Goal: Check status: Check status

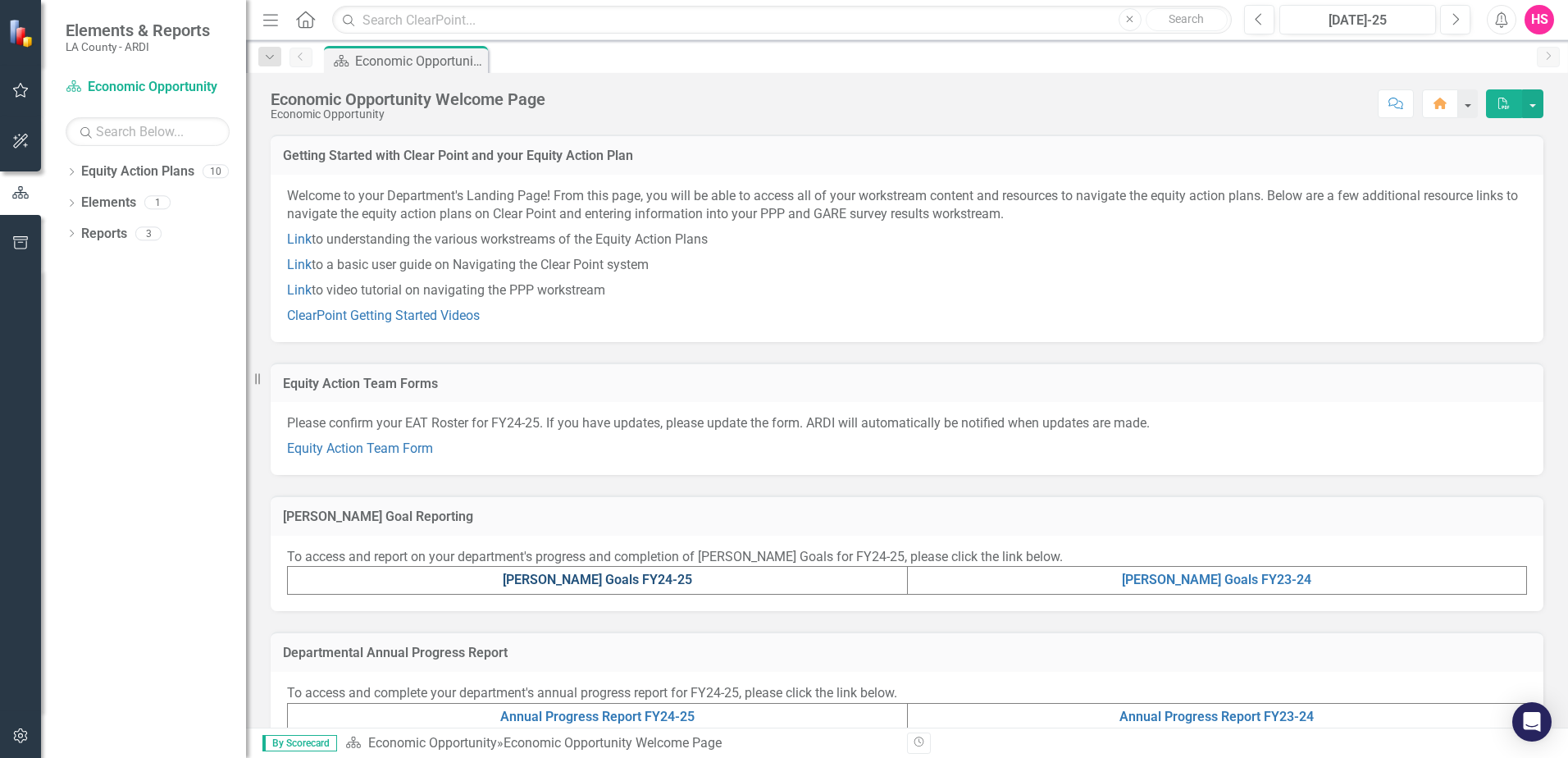
click at [623, 579] on link "[PERSON_NAME] Goals FY24-25" at bounding box center [597, 579] width 190 height 15
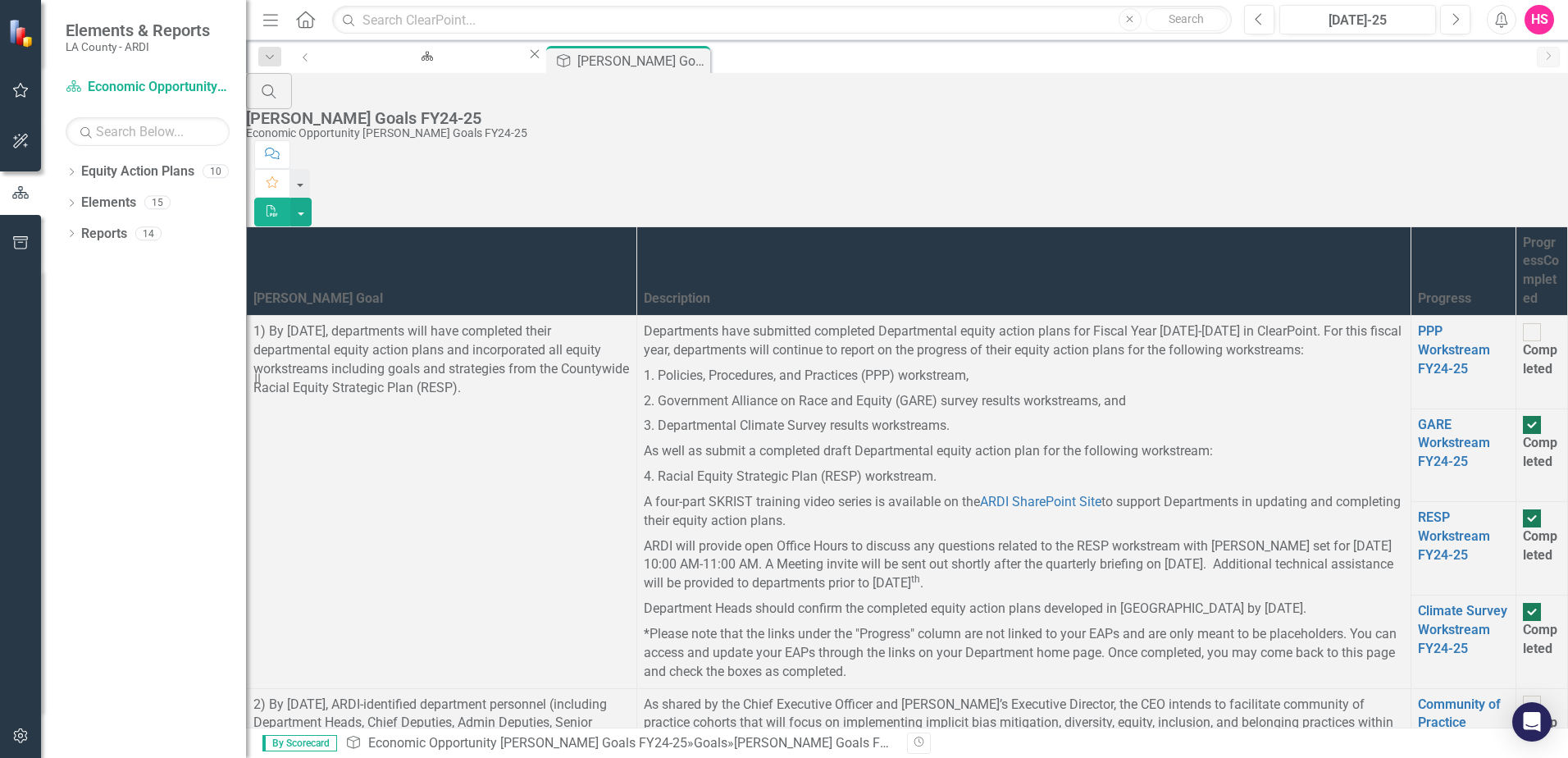
click at [1523, 323] on div at bounding box center [1531, 331] width 18 height 18
click at [1519, 319] on input "Completed" at bounding box center [1532, 332] width 26 height 26
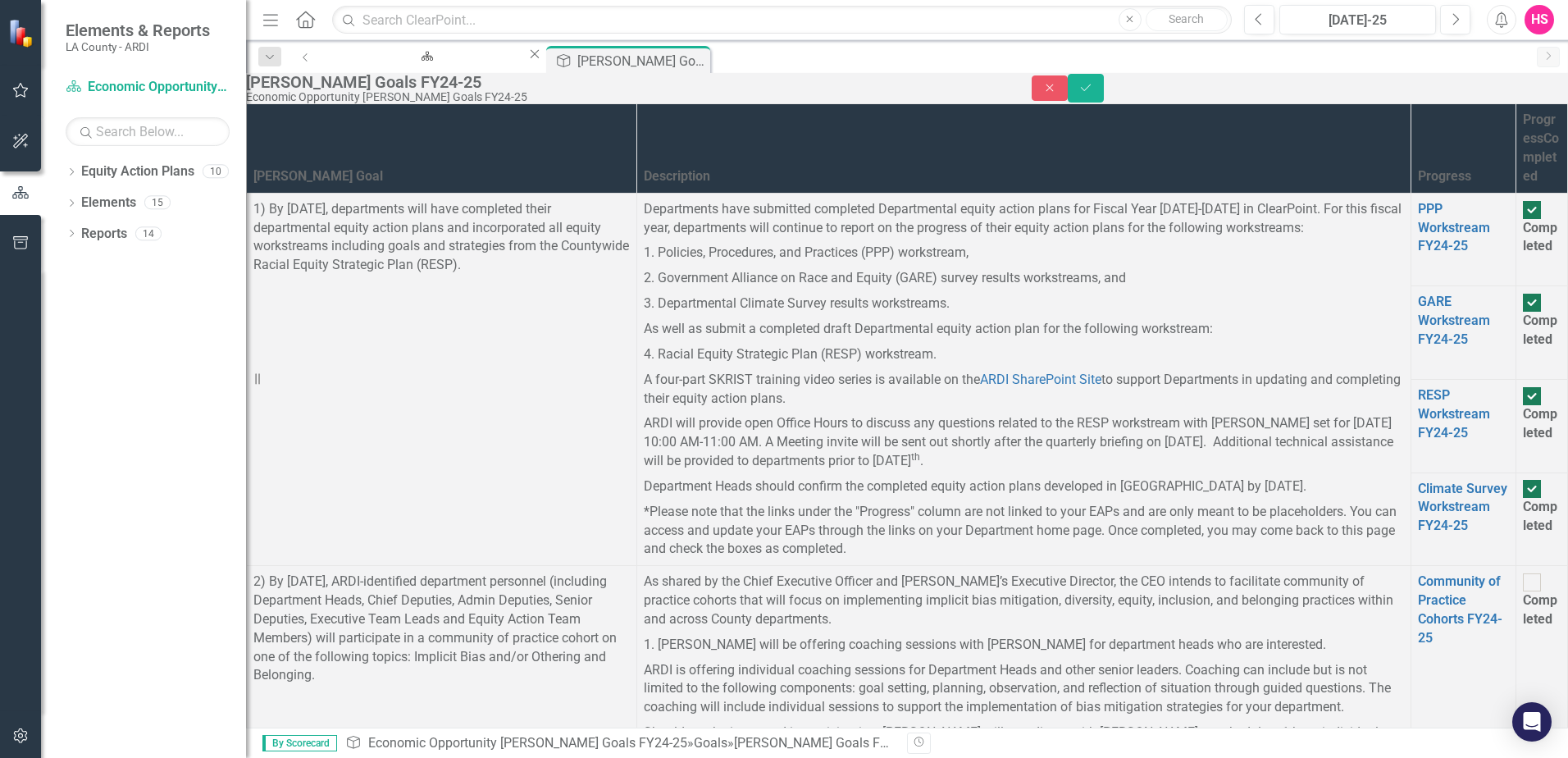
click at [1523, 201] on div at bounding box center [1531, 209] width 18 height 18
click at [1519, 200] on input "Completed" at bounding box center [1532, 209] width 26 height 26
checkbox input "false"
click at [1418, 201] on link "PPP Workstream FY24-25" at bounding box center [1454, 227] width 72 height 53
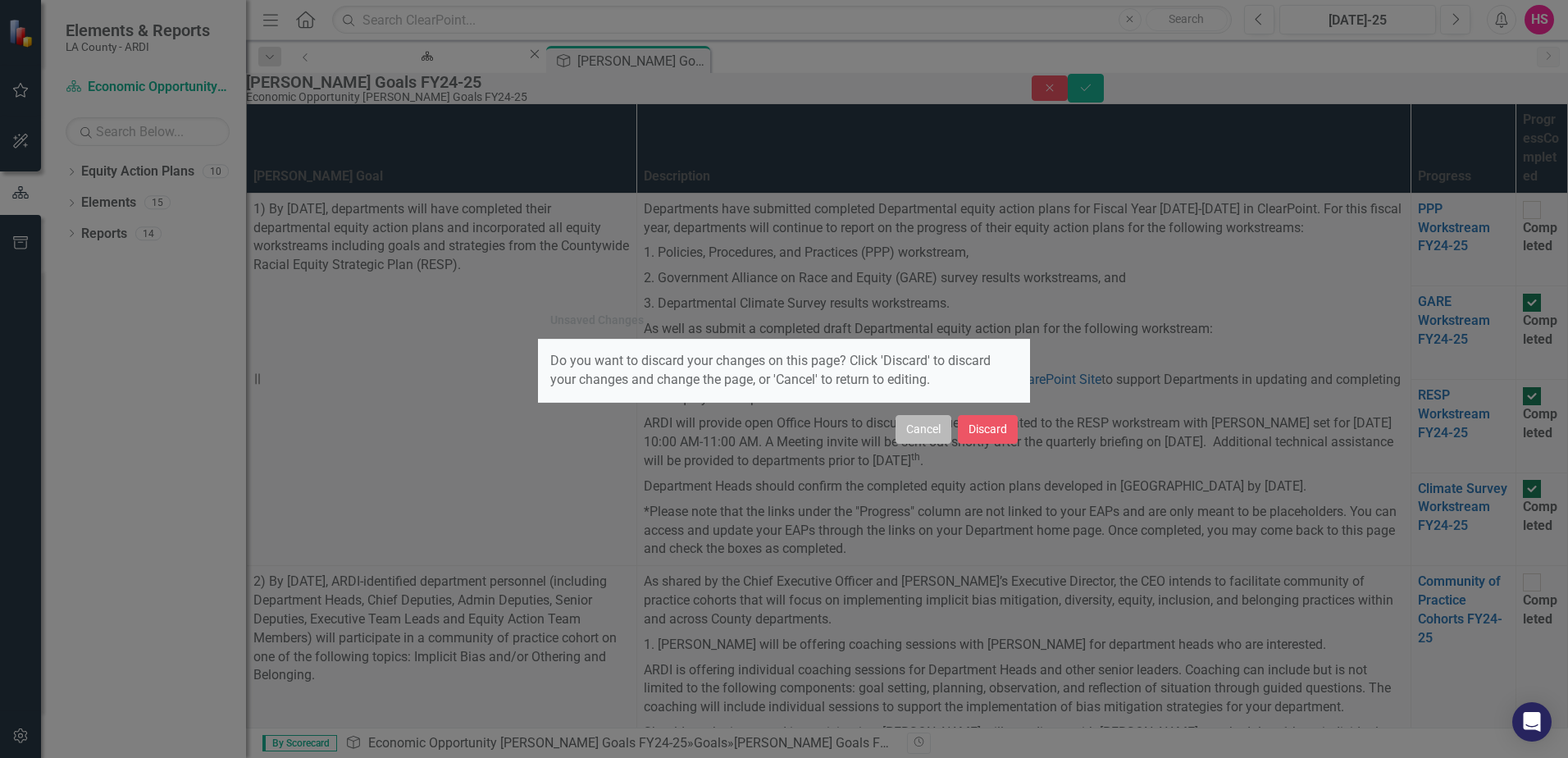
click at [925, 429] on button "Cancel" at bounding box center [923, 428] width 56 height 28
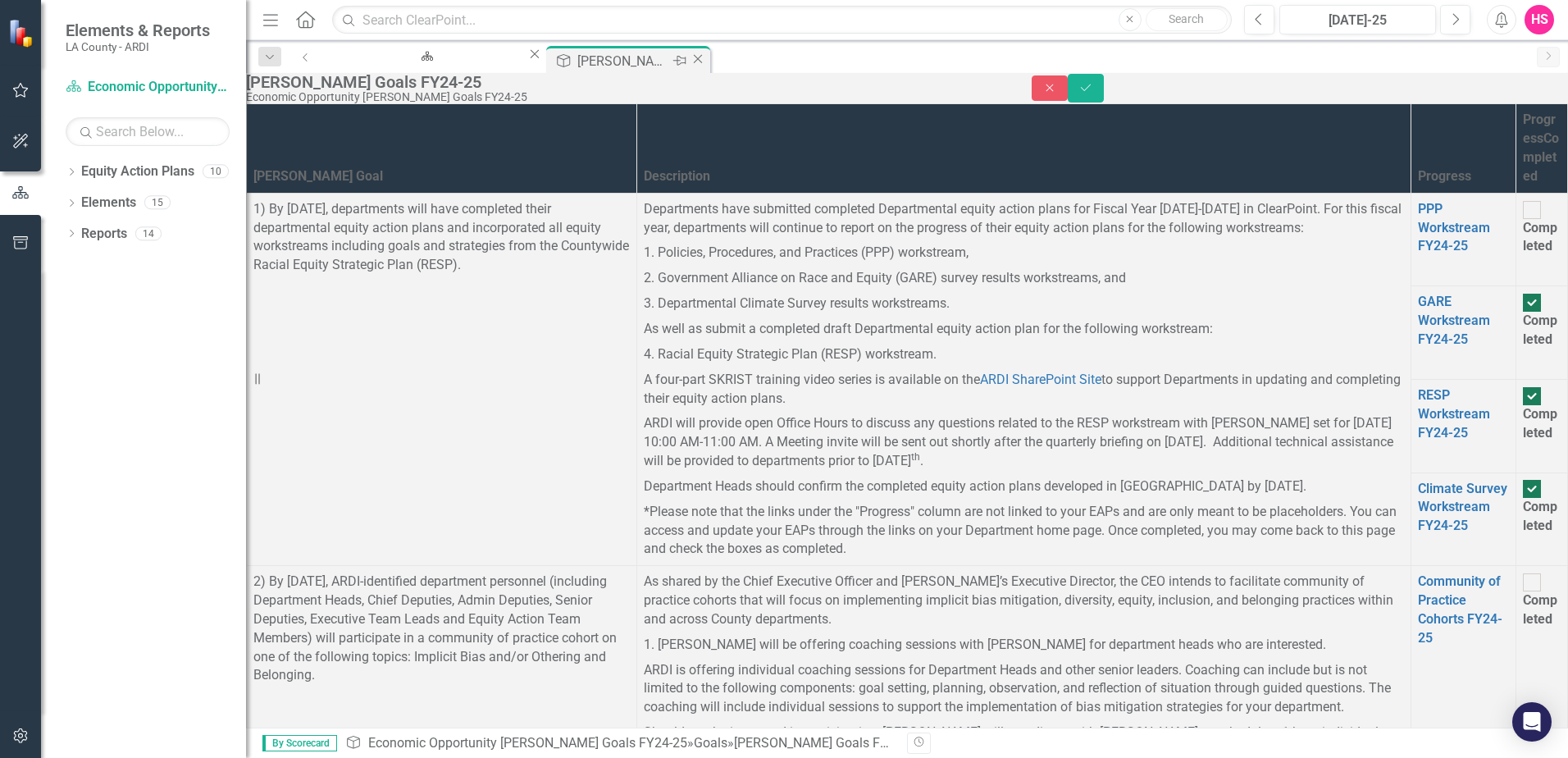
click at [578, 64] on div "[PERSON_NAME] Goals FY24-25" at bounding box center [623, 61] width 91 height 21
click at [420, 68] on div "Economic Opportunity Welcome Page" at bounding box center [424, 72] width 174 height 21
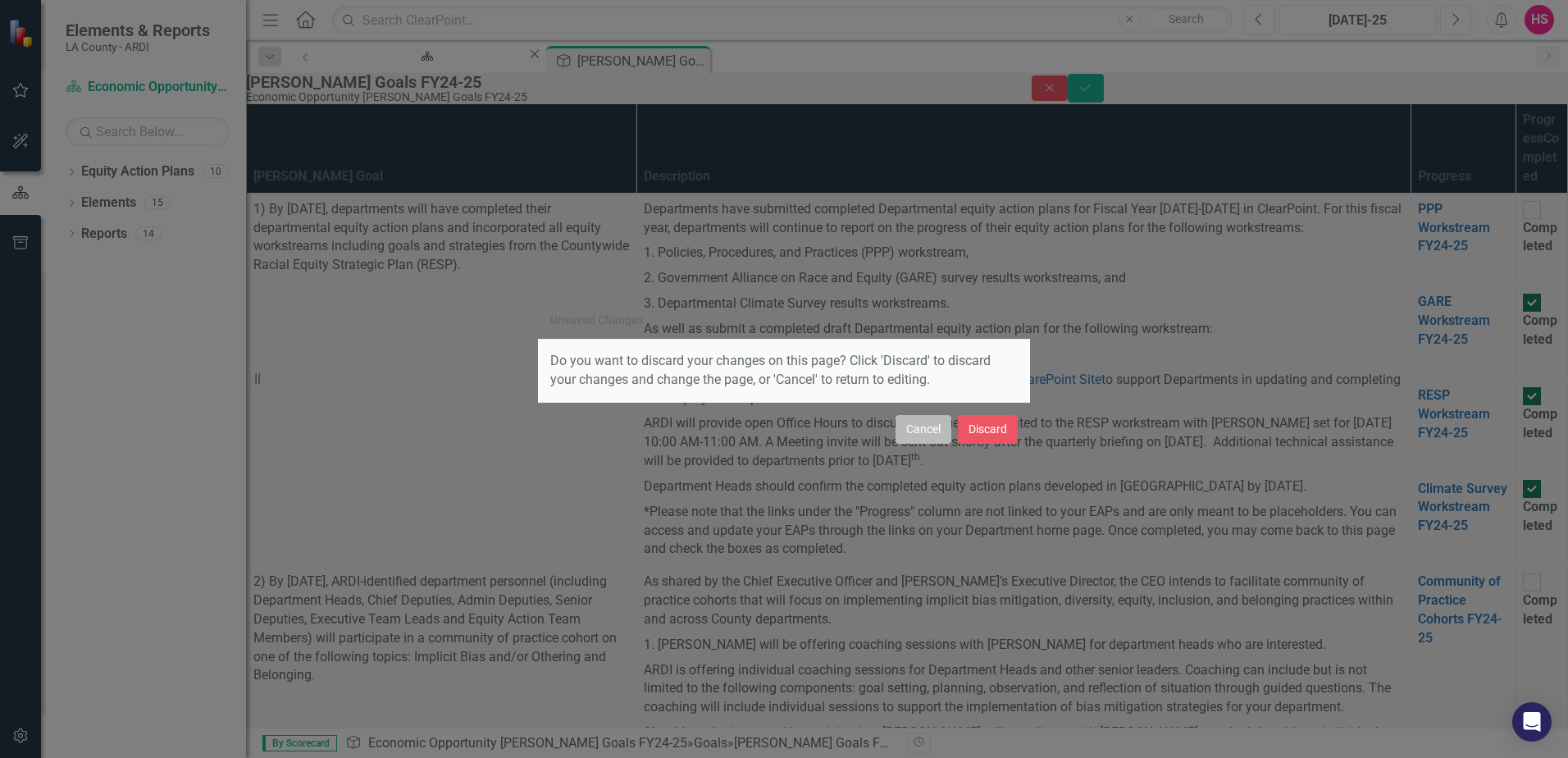
click at [927, 429] on button "Cancel" at bounding box center [923, 428] width 56 height 28
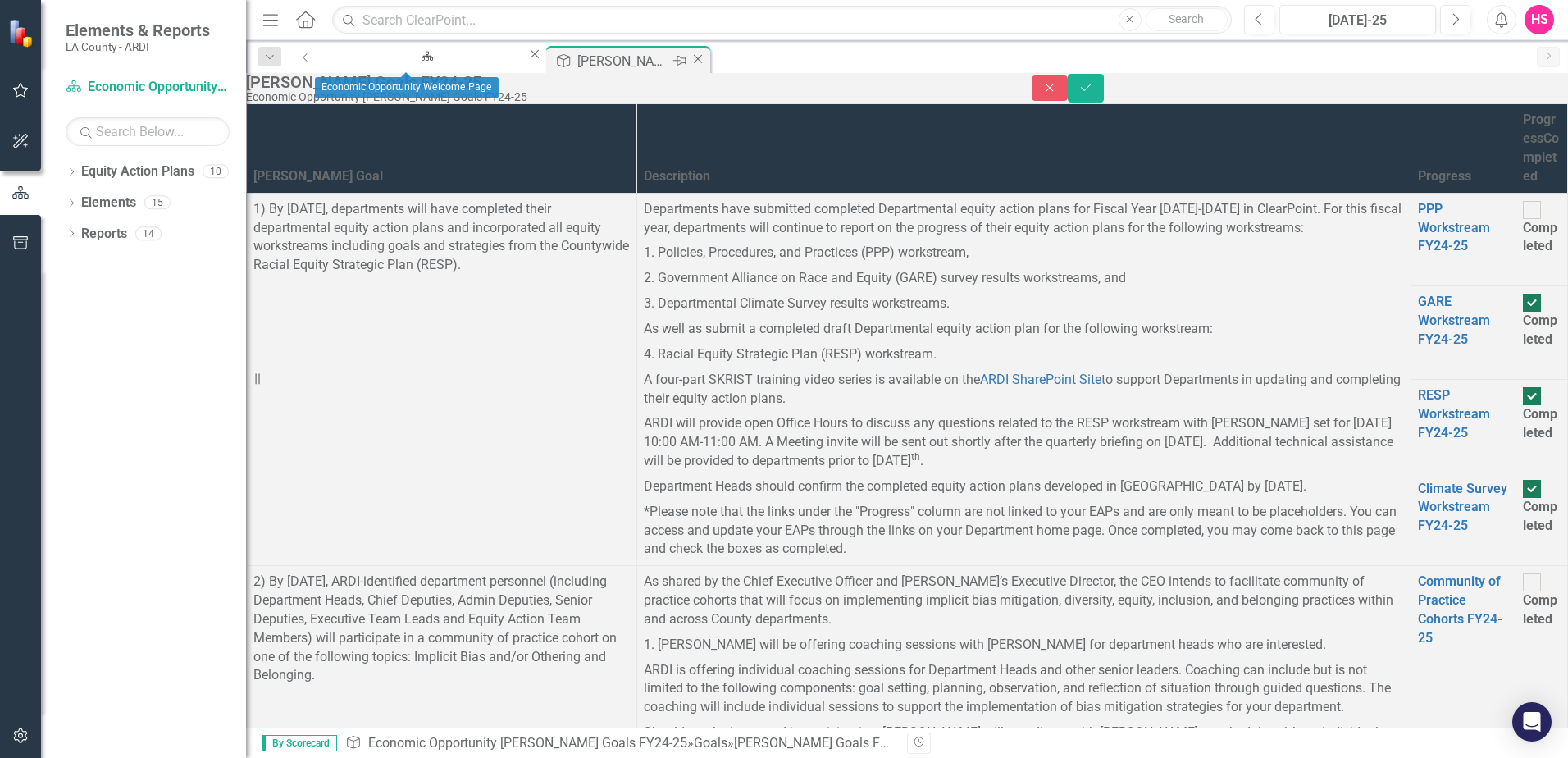
click at [578, 64] on div "[PERSON_NAME] Goals FY24-25" at bounding box center [623, 61] width 91 height 21
click at [1104, 102] on button "Save" at bounding box center [1086, 88] width 36 height 28
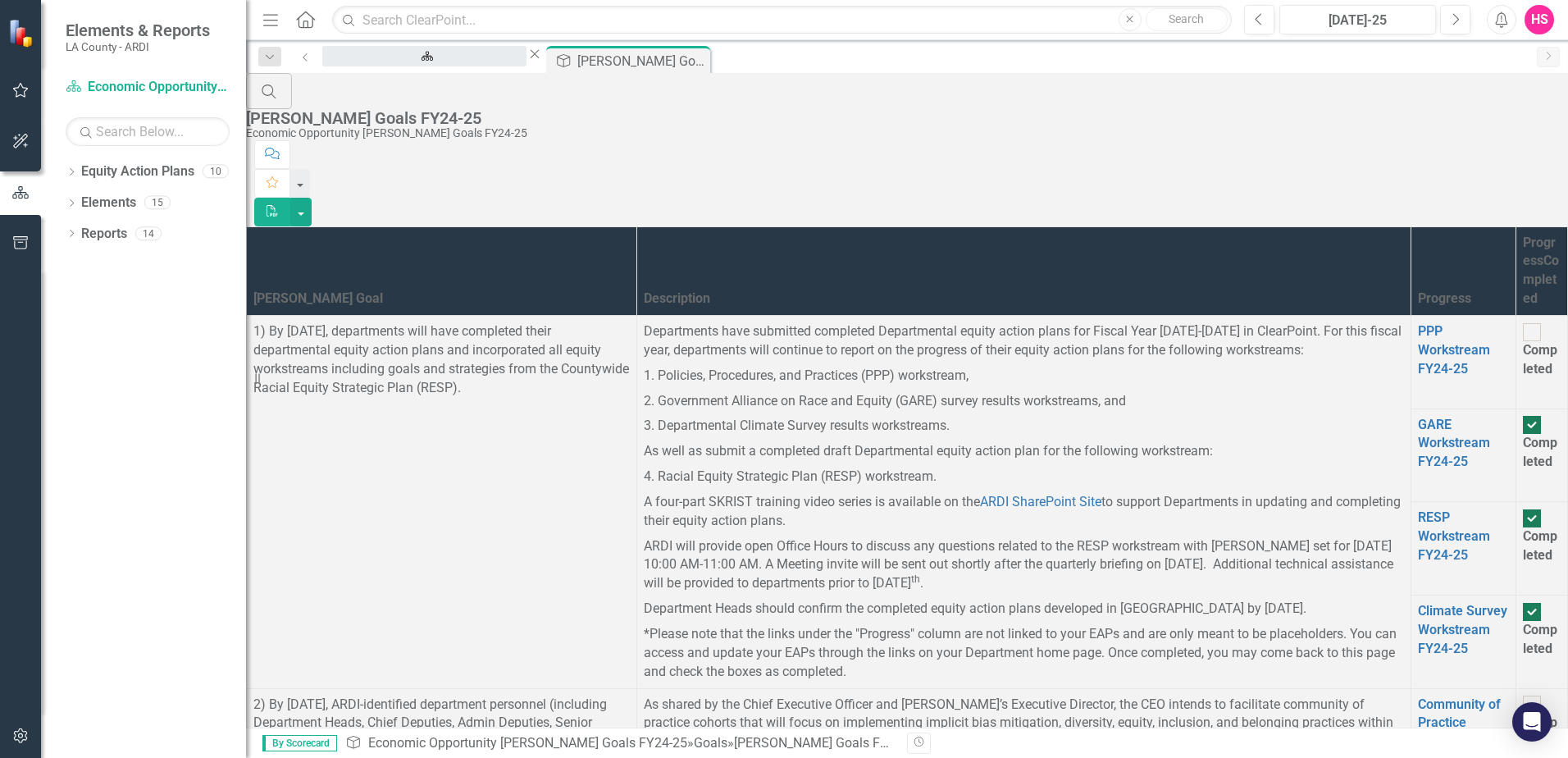
click at [427, 62] on div "Economic Opportunity Welcome Page" at bounding box center [424, 72] width 174 height 21
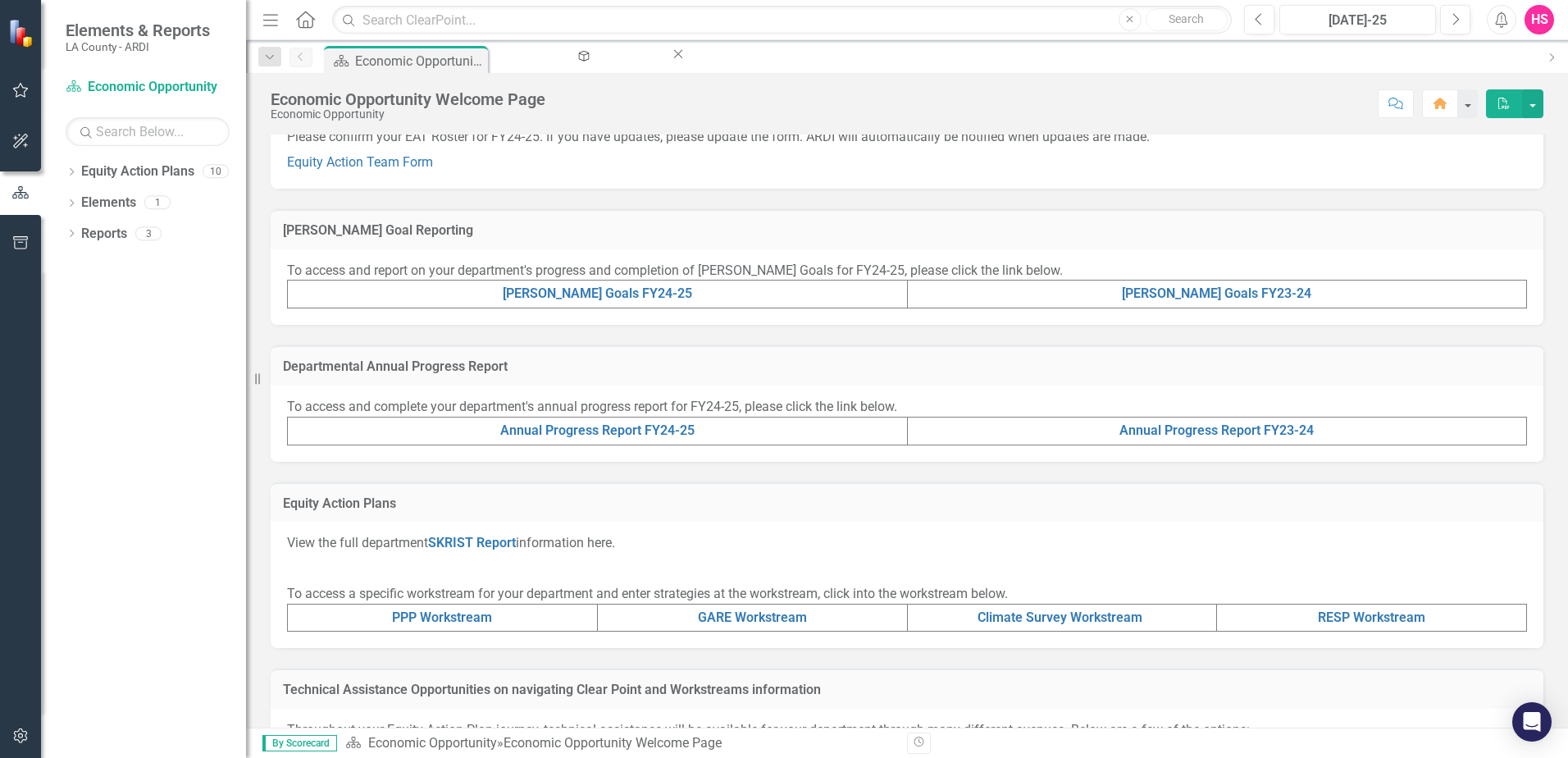
scroll to position [328, 0]
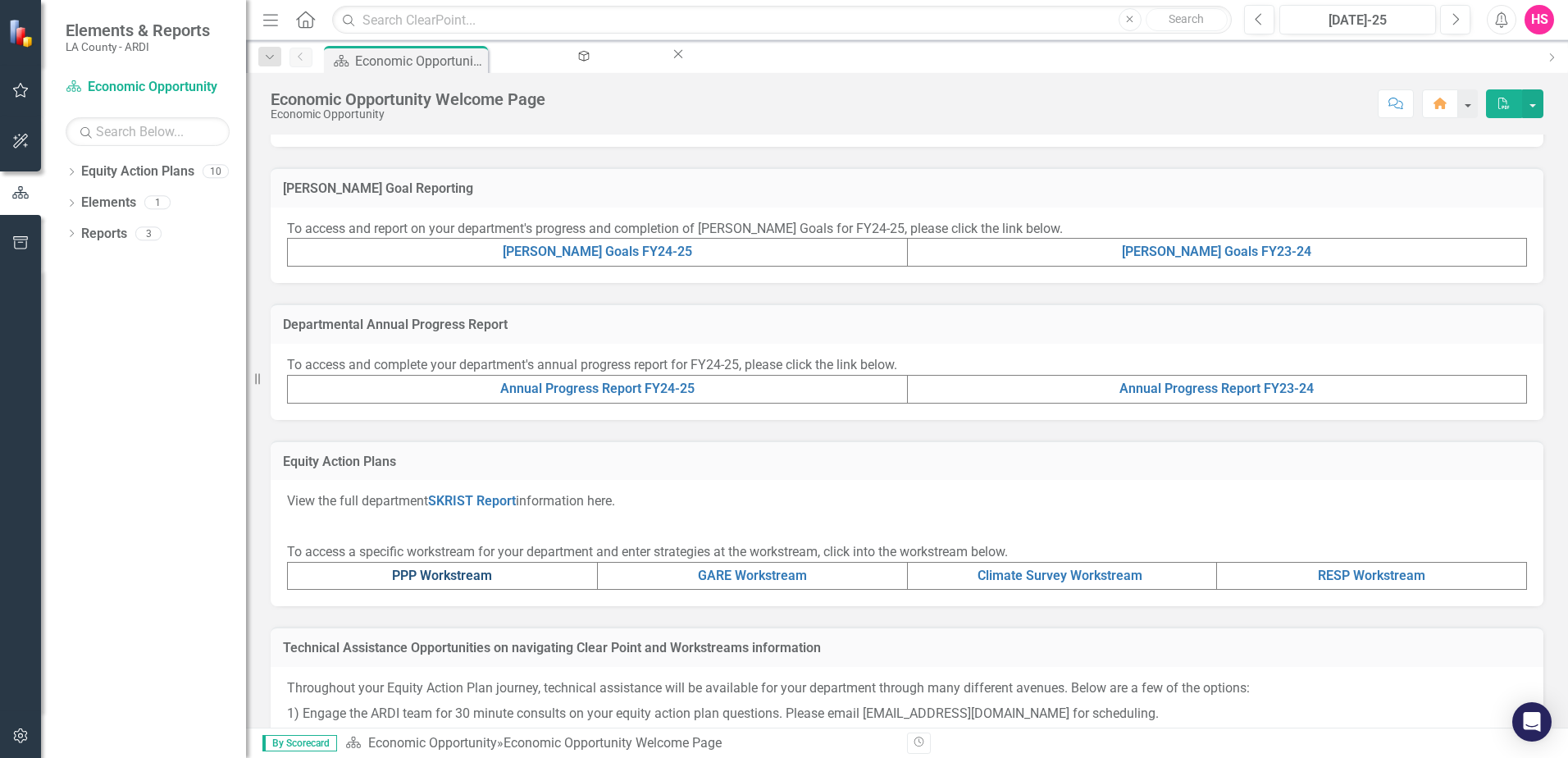
click at [433, 571] on link "PPP Workstream" at bounding box center [442, 575] width 100 height 15
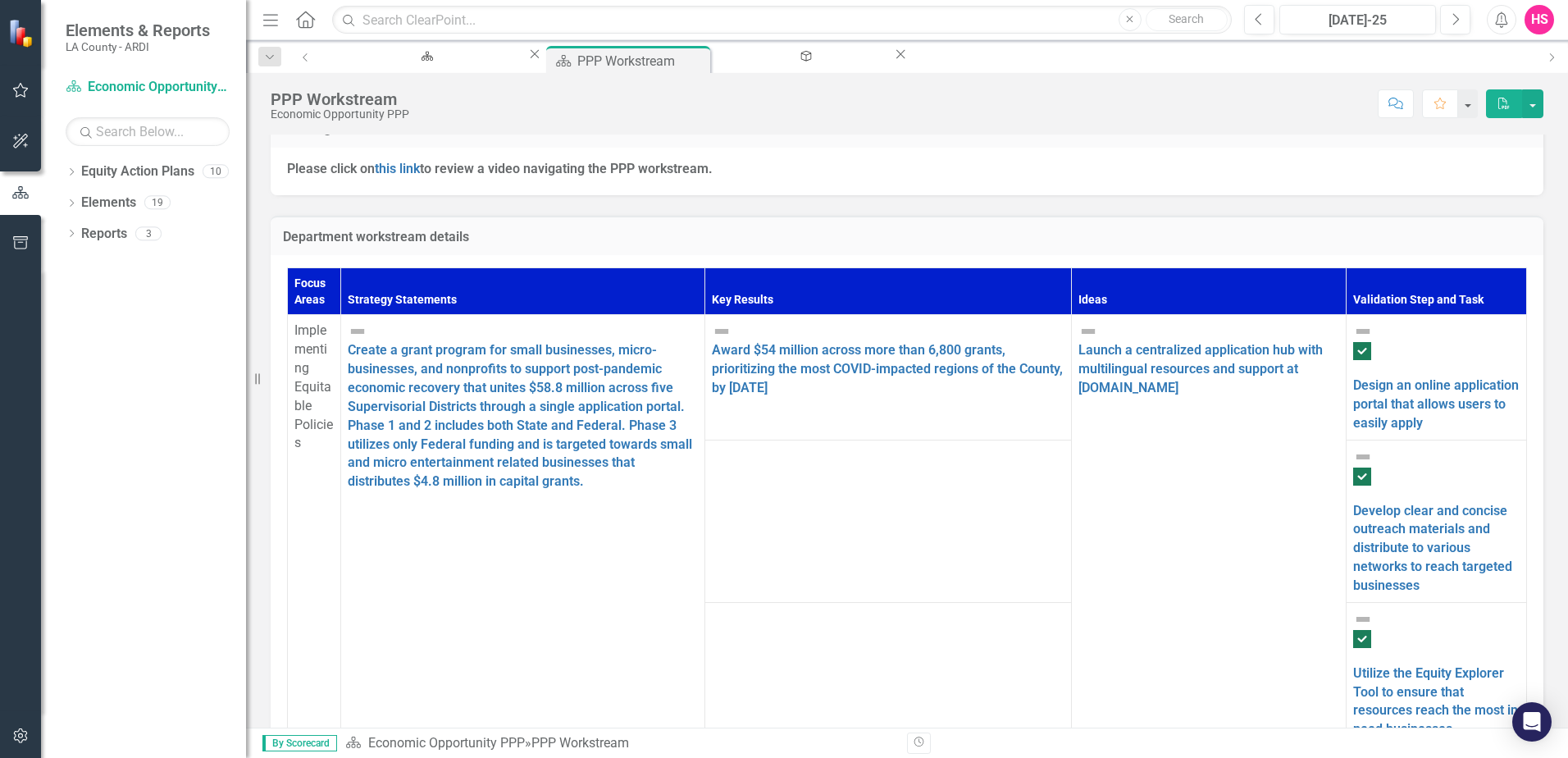
scroll to position [410, 0]
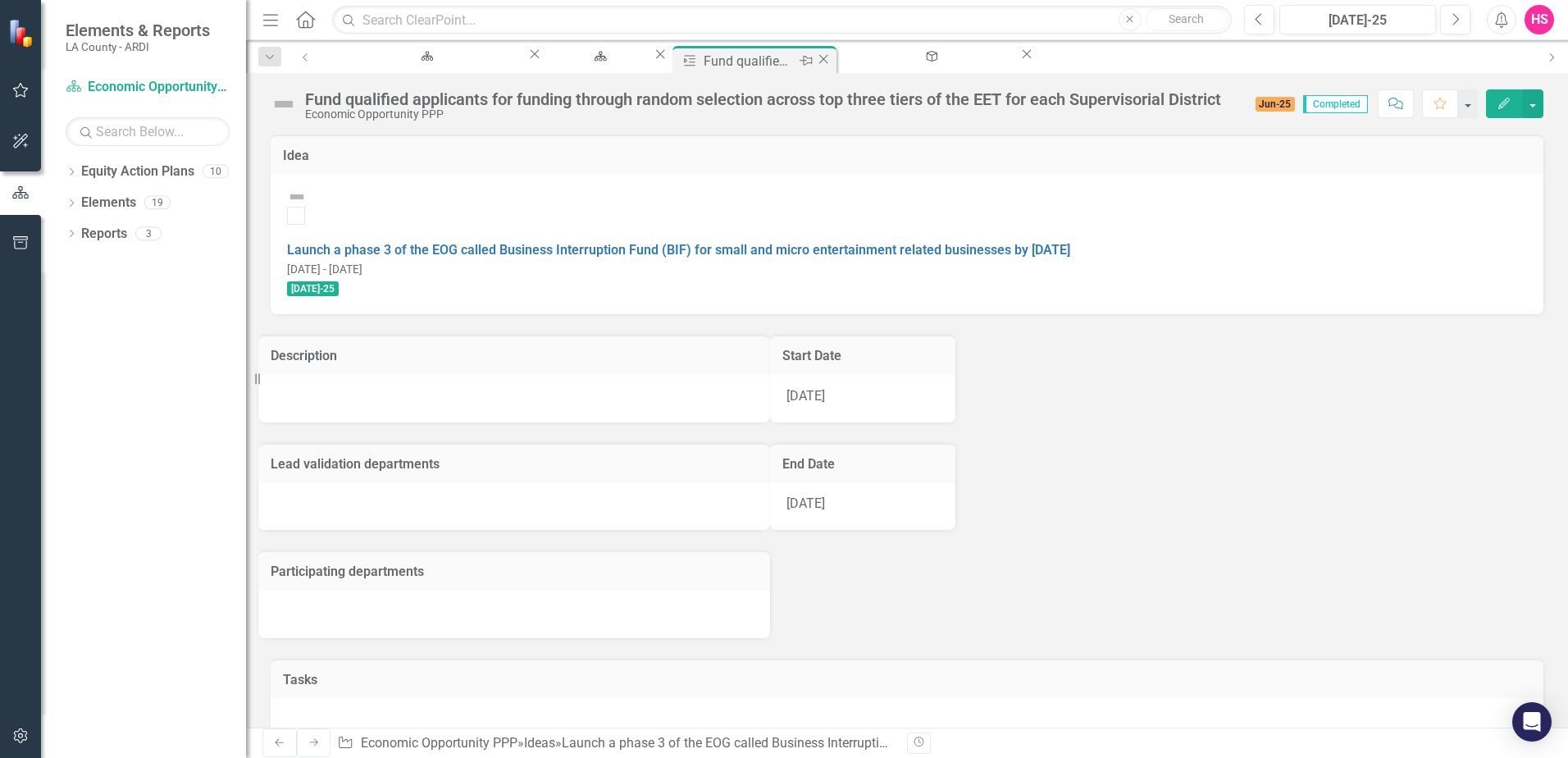
click at [766, 64] on div "Fund qualified applicants for funding through random selection across top three…" at bounding box center [749, 61] width 91 height 21
click at [815, 62] on icon "Close" at bounding box center [823, 58] width 16 height 13
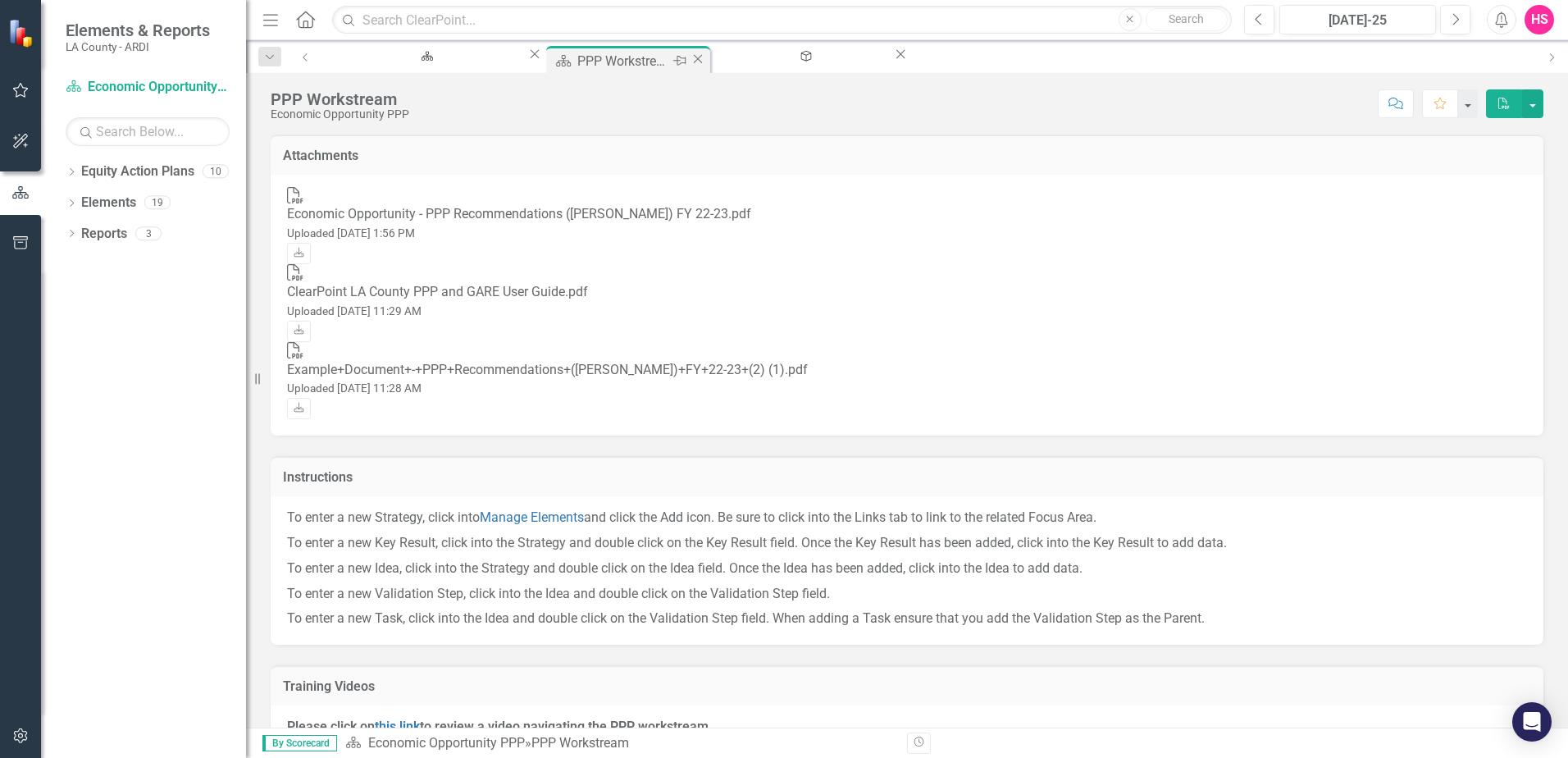
click at [578, 64] on div "PPP Workstream" at bounding box center [623, 61] width 91 height 21
click at [392, 62] on div "Economic Opportunity Welcome Page" at bounding box center [424, 72] width 174 height 21
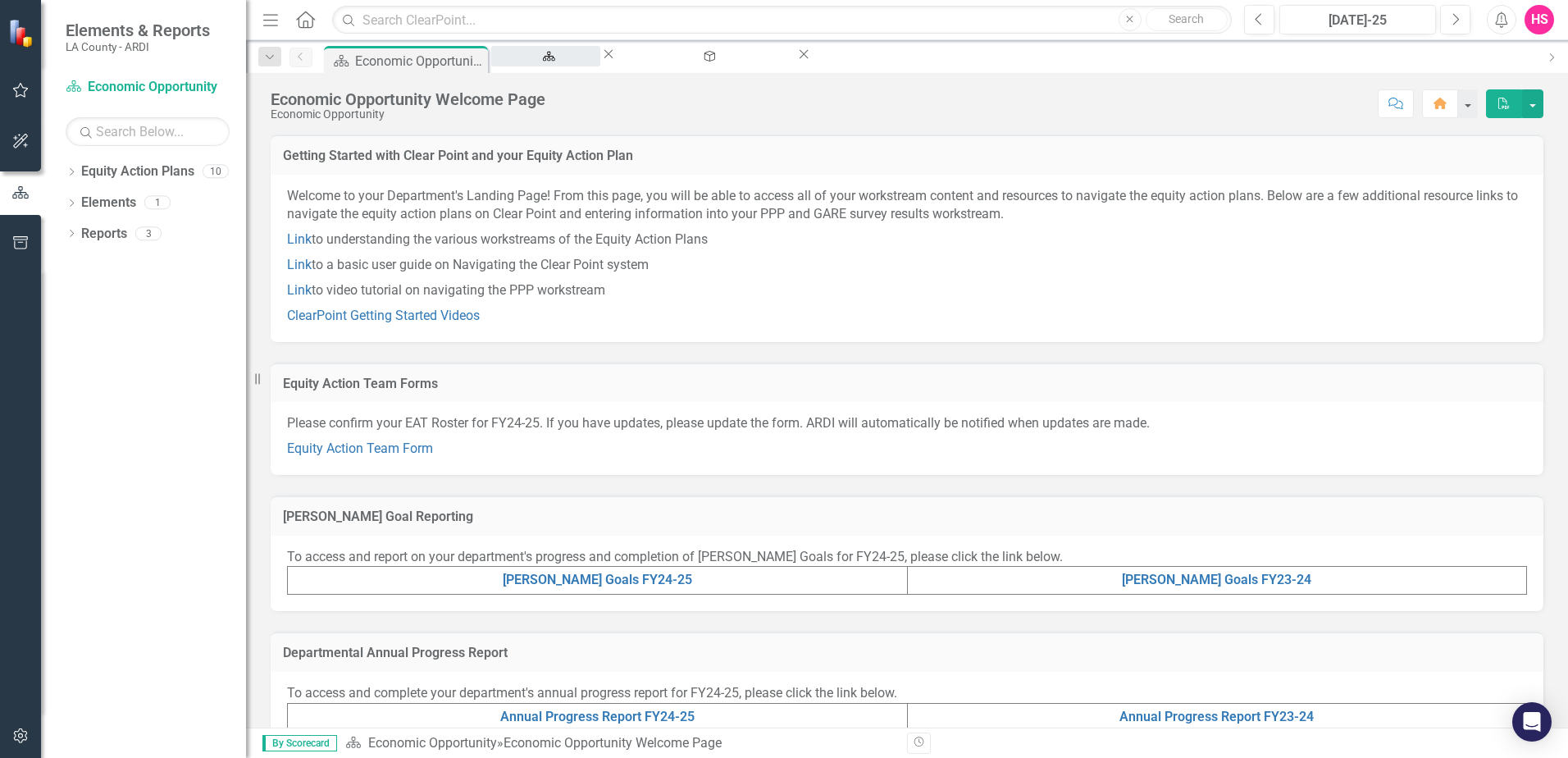
click at [554, 64] on div "PPP Workstream" at bounding box center [545, 72] width 80 height 21
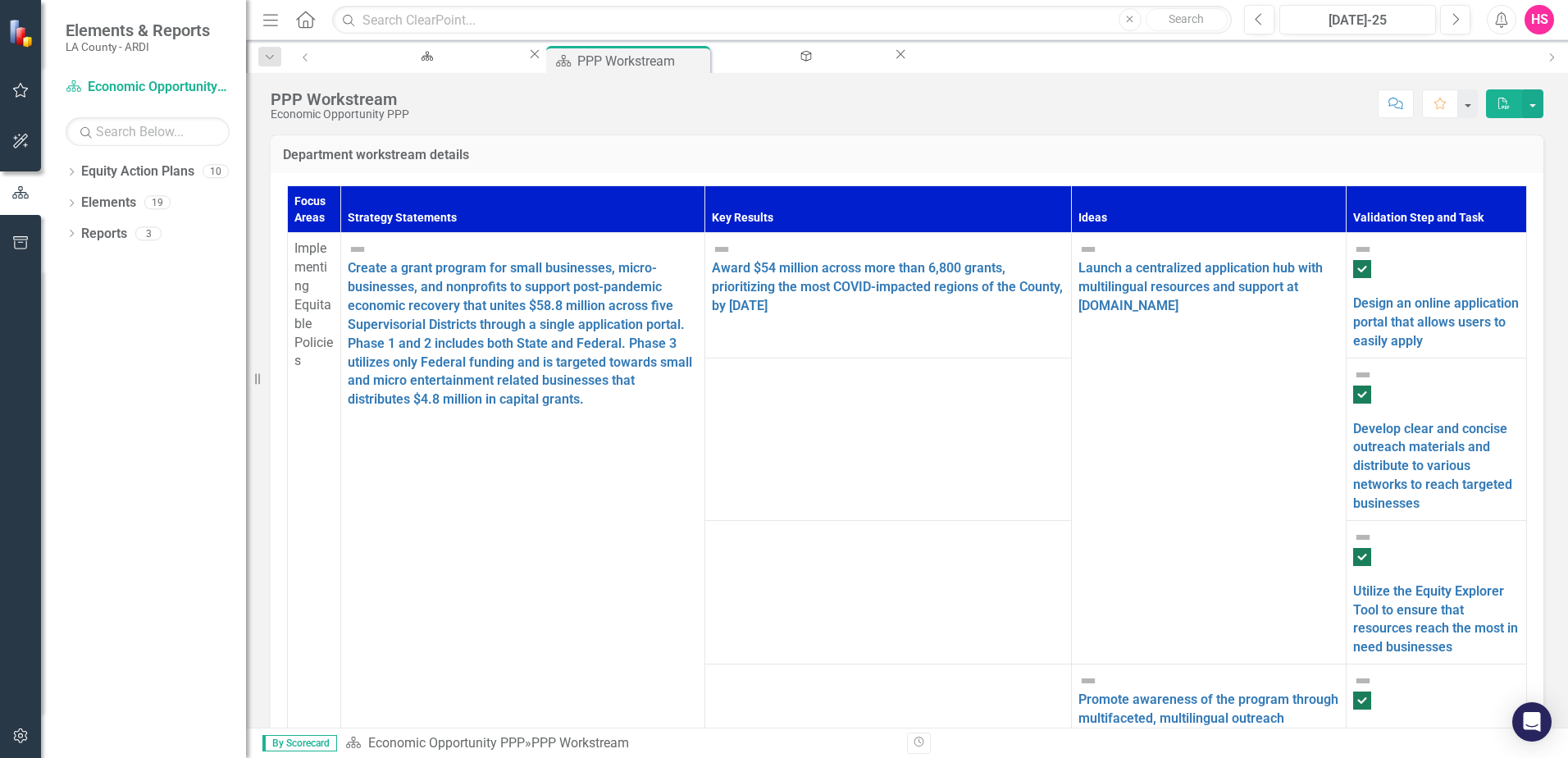
scroll to position [1412, 0]
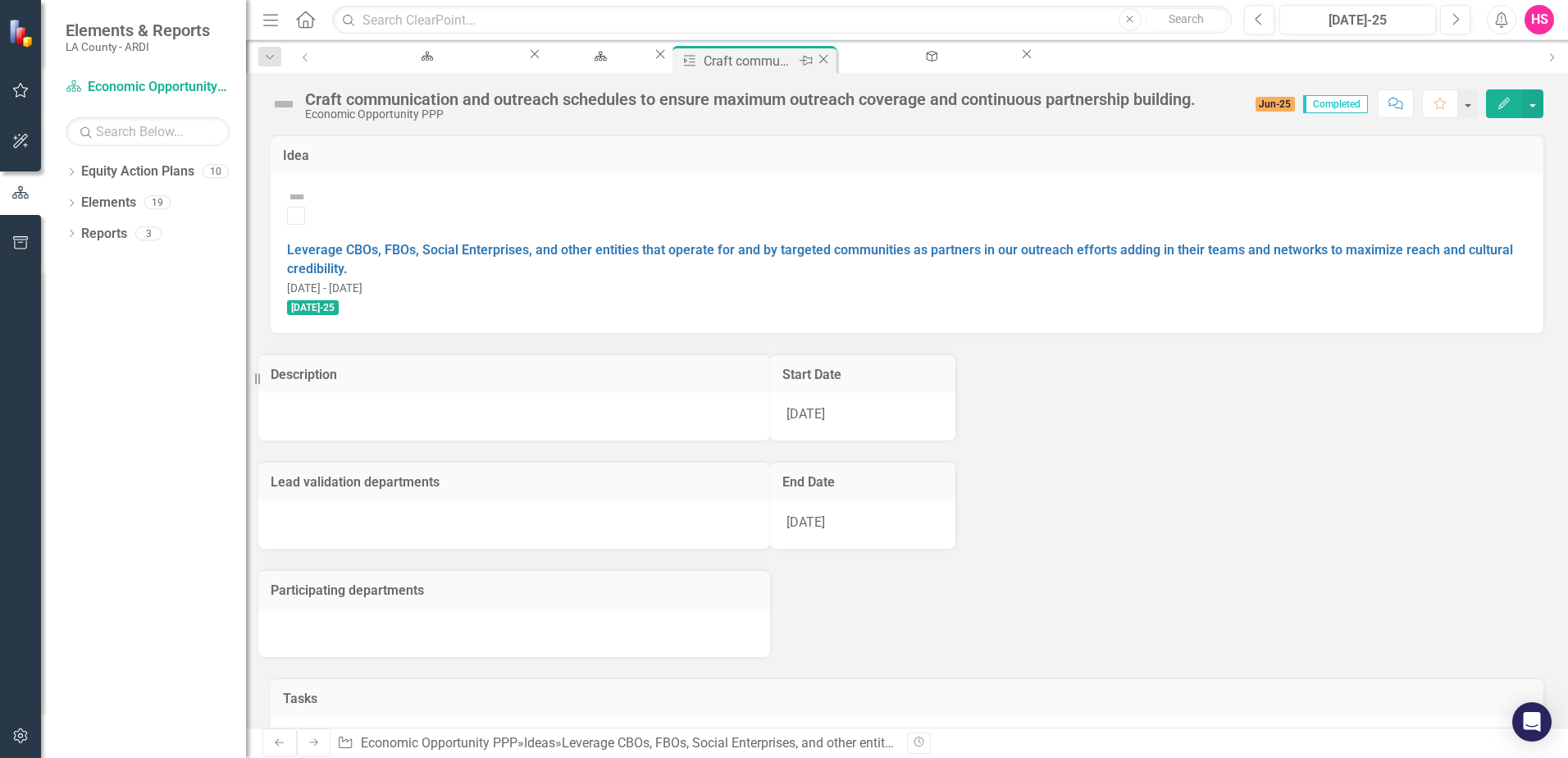
click at [815, 53] on div "Close" at bounding box center [823, 61] width 16 height 21
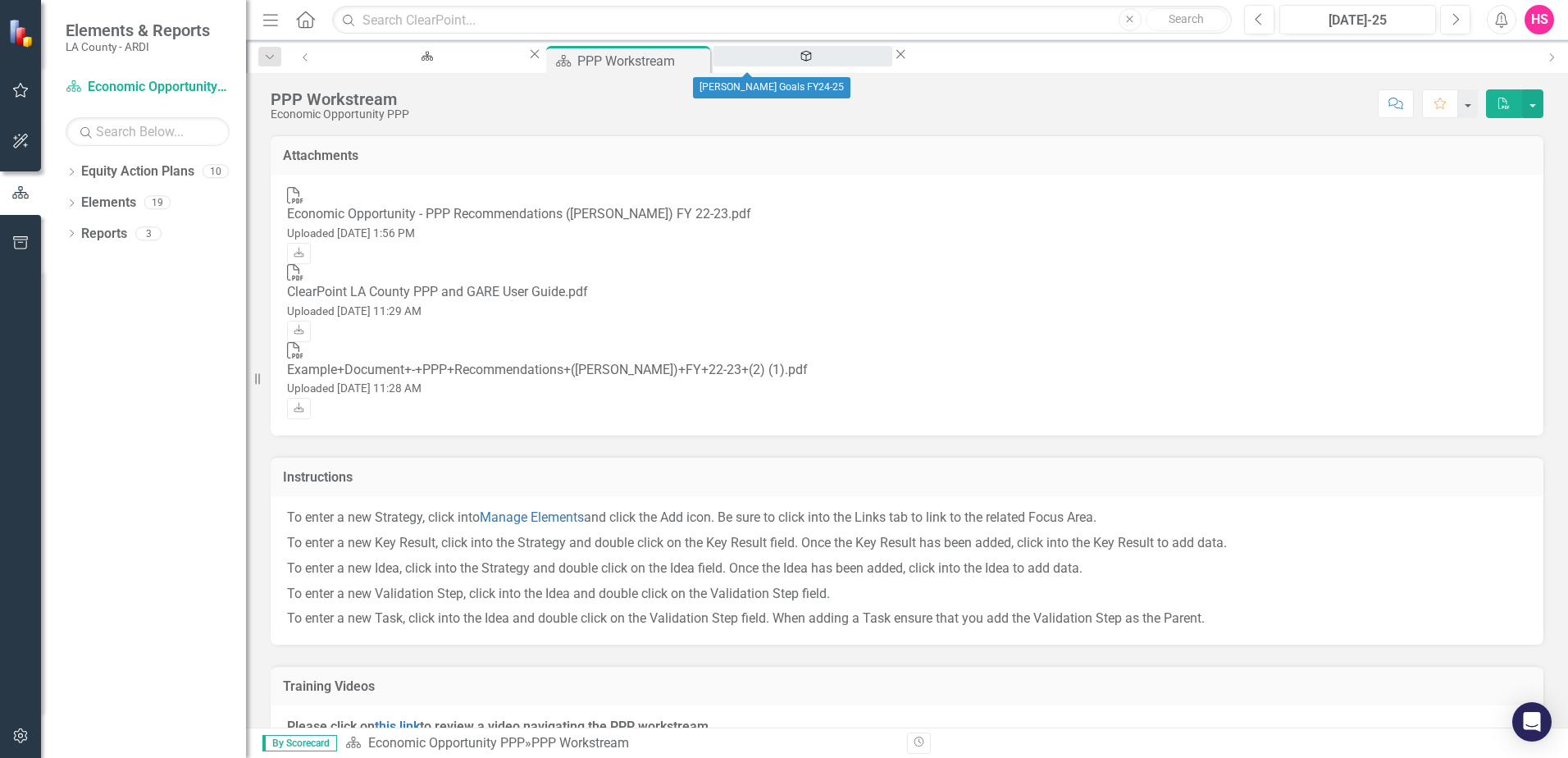
click at [757, 62] on div "[PERSON_NAME] Goals FY24-25" at bounding box center [802, 72] width 149 height 21
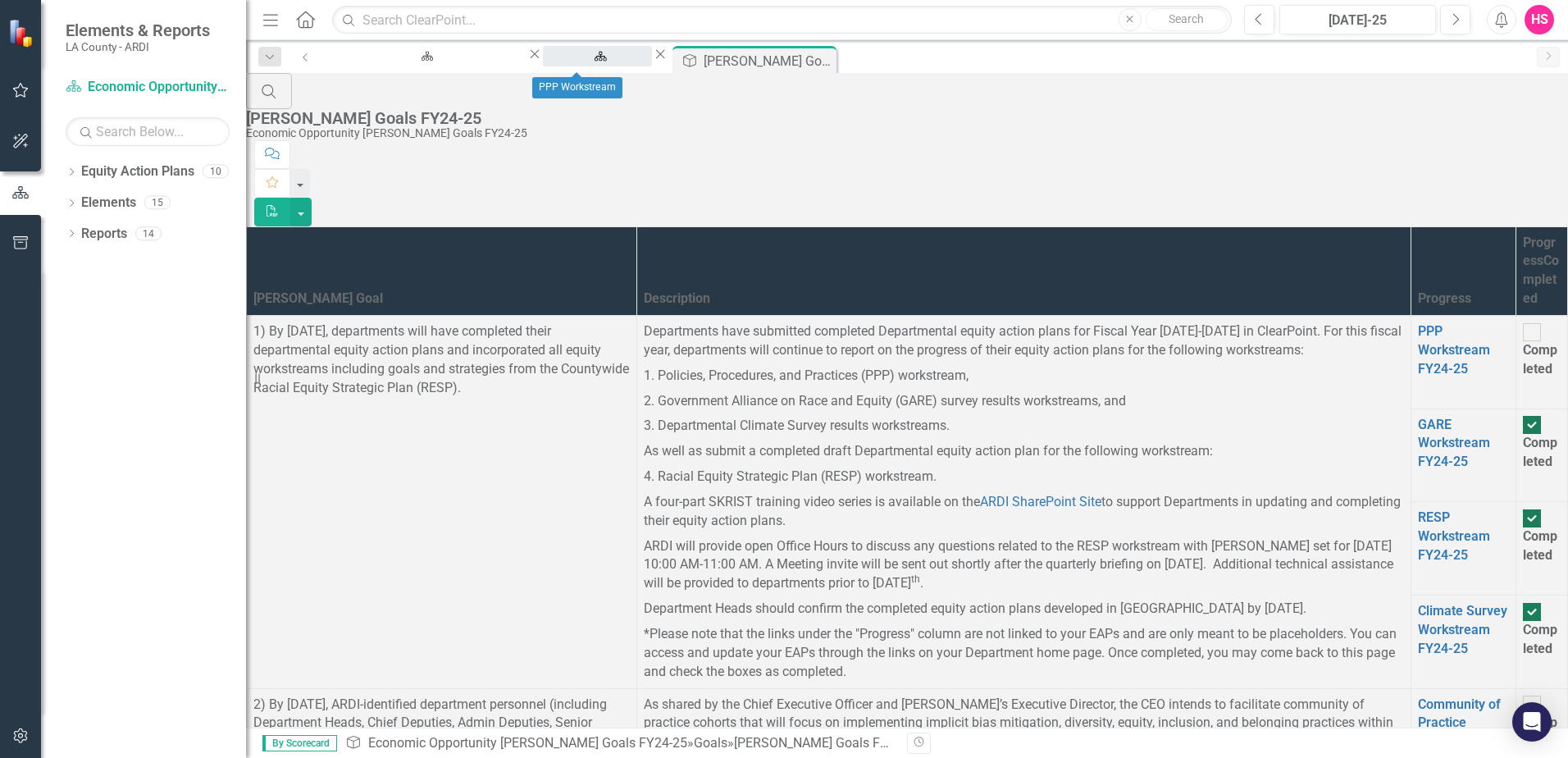
click at [595, 62] on div "PPP Workstream" at bounding box center [597, 72] width 80 height 21
